Goal: Task Accomplishment & Management: Complete application form

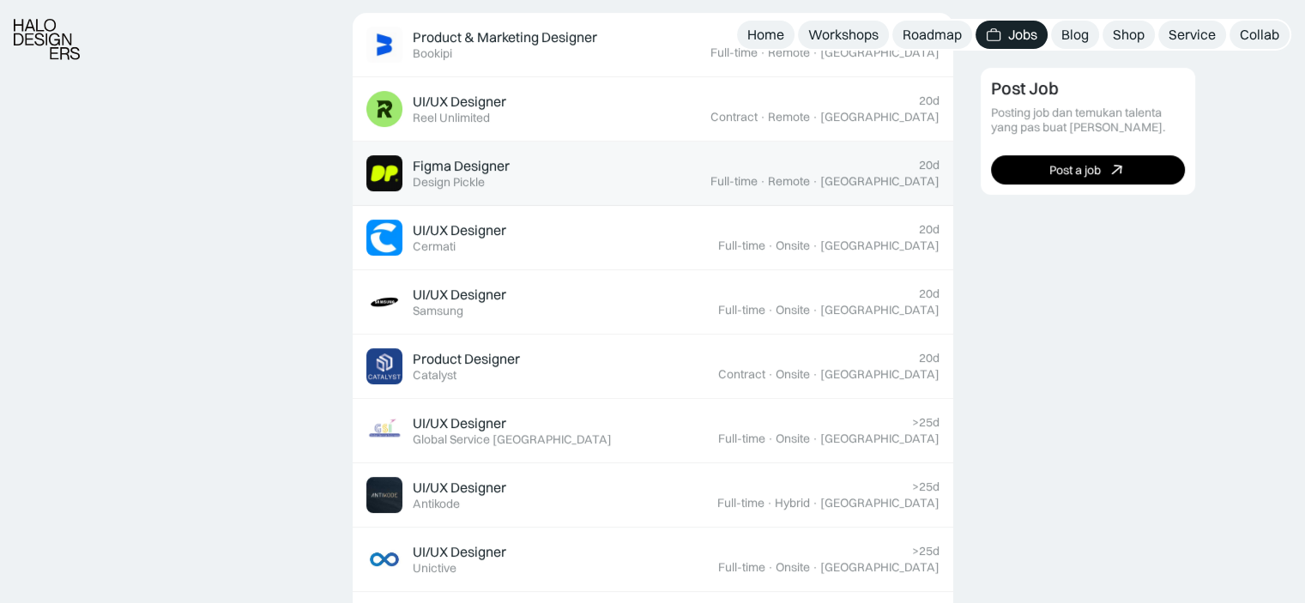
scroll to position [724, 0]
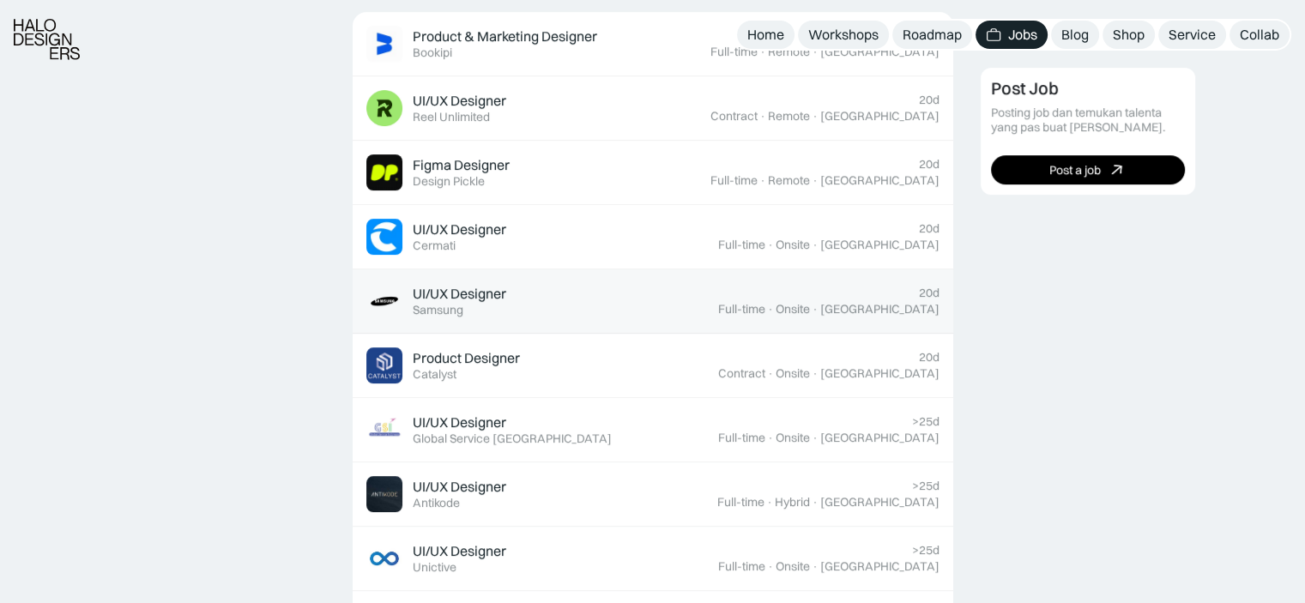
click at [711, 290] on div "UI/UX Designer Featured Samsung" at bounding box center [542, 301] width 352 height 36
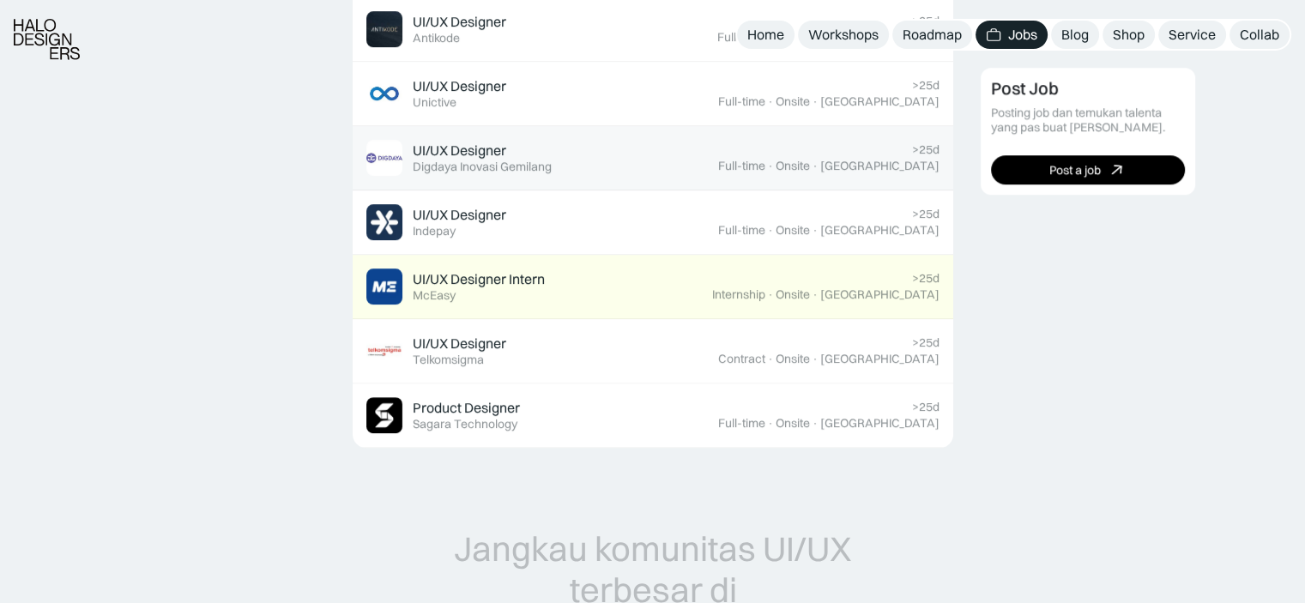
scroll to position [1191, 0]
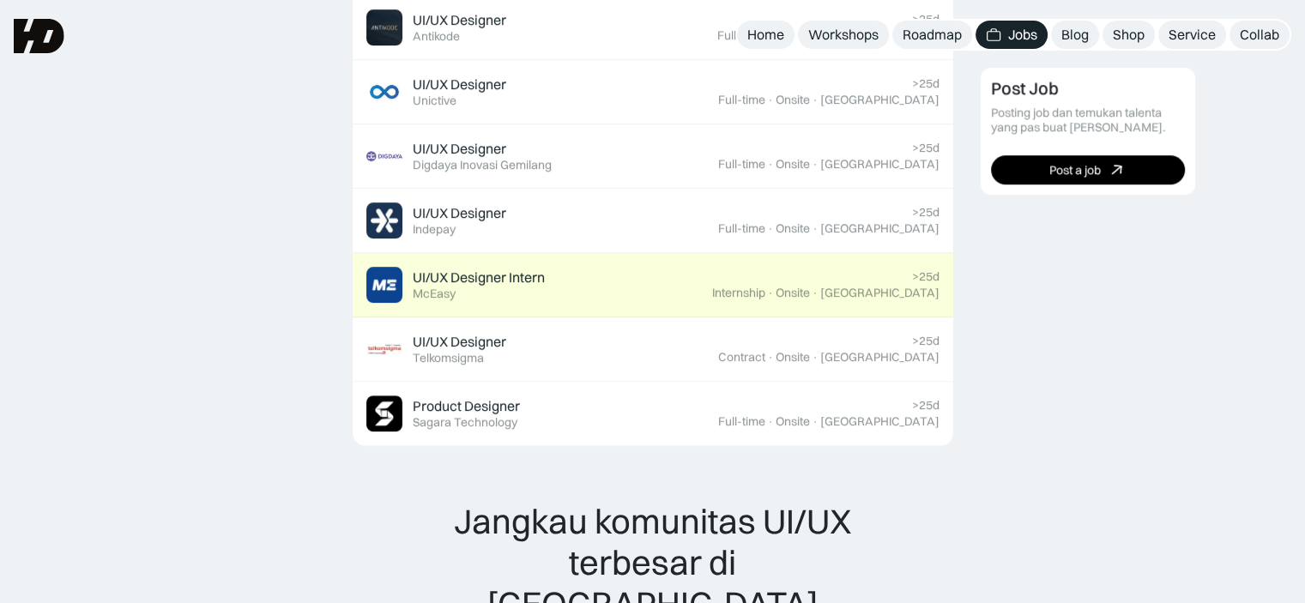
click at [712, 276] on div "UI/UX Designer Intern Featured McEasy" at bounding box center [539, 285] width 346 height 36
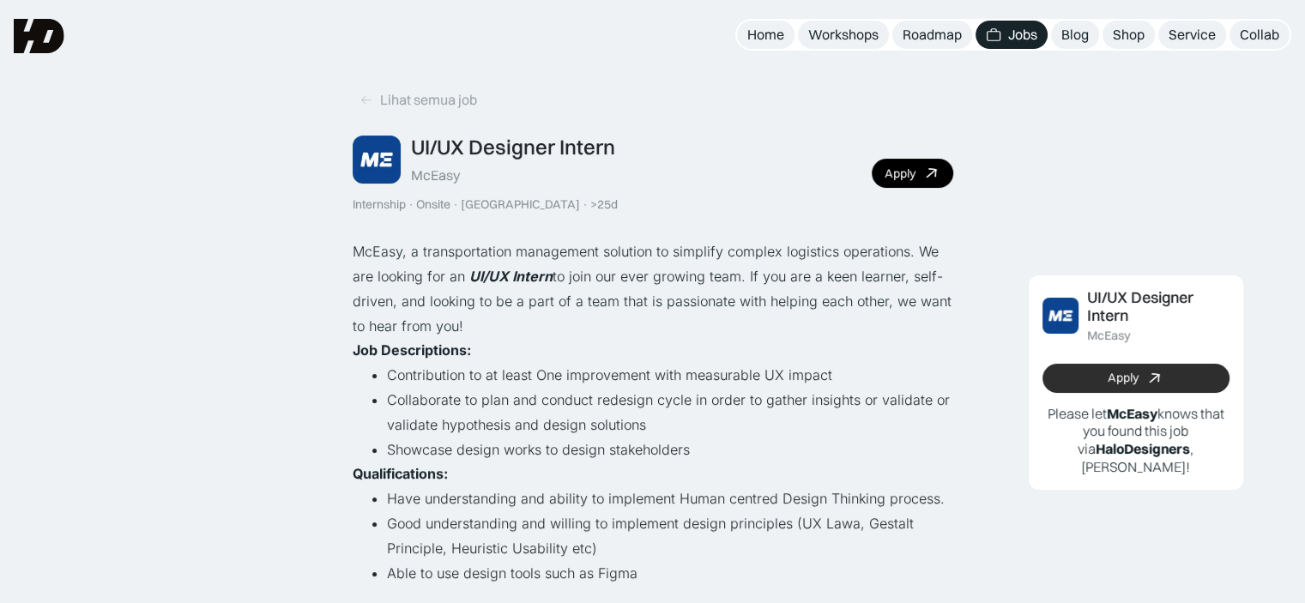
click at [1117, 371] on div "Apply" at bounding box center [1123, 378] width 31 height 15
